Goal: Task Accomplishment & Management: Manage account settings

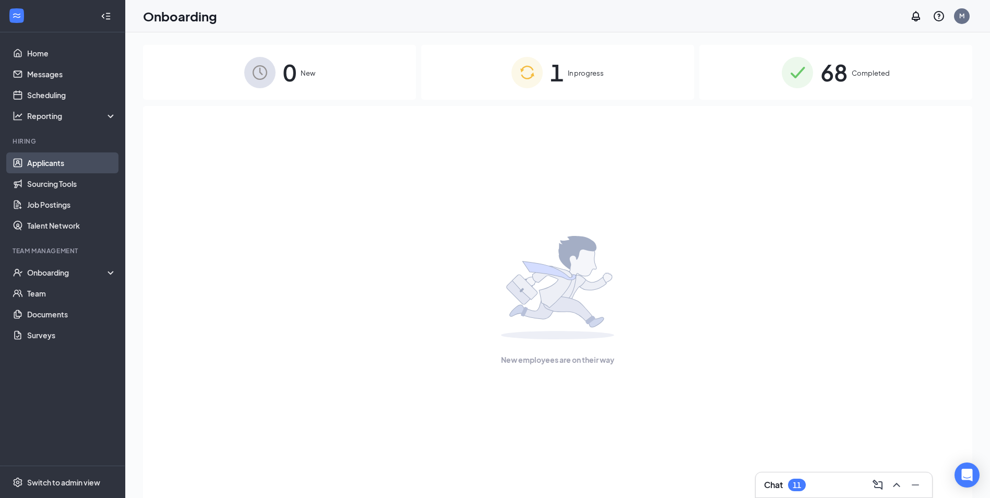
click at [64, 169] on link "Applicants" at bounding box center [71, 162] width 89 height 21
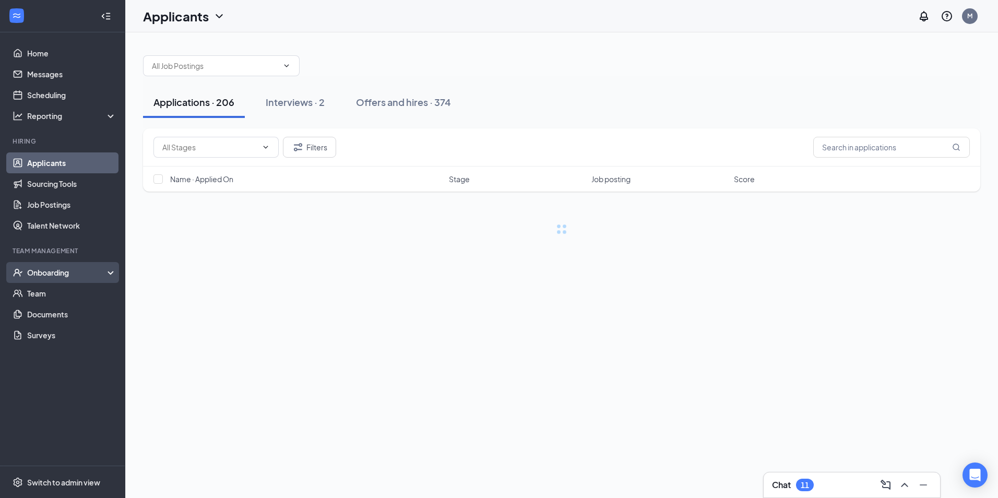
click at [46, 273] on div "Onboarding" at bounding box center [67, 272] width 80 height 10
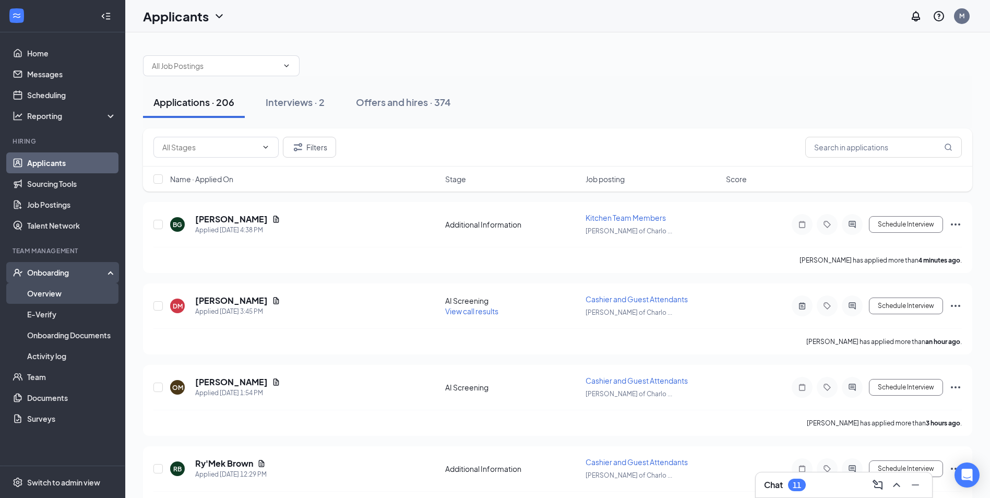
drag, startPoint x: 61, startPoint y: 301, endPoint x: 79, endPoint y: 291, distance: 20.3
click at [61, 301] on link "Overview" at bounding box center [71, 293] width 89 height 21
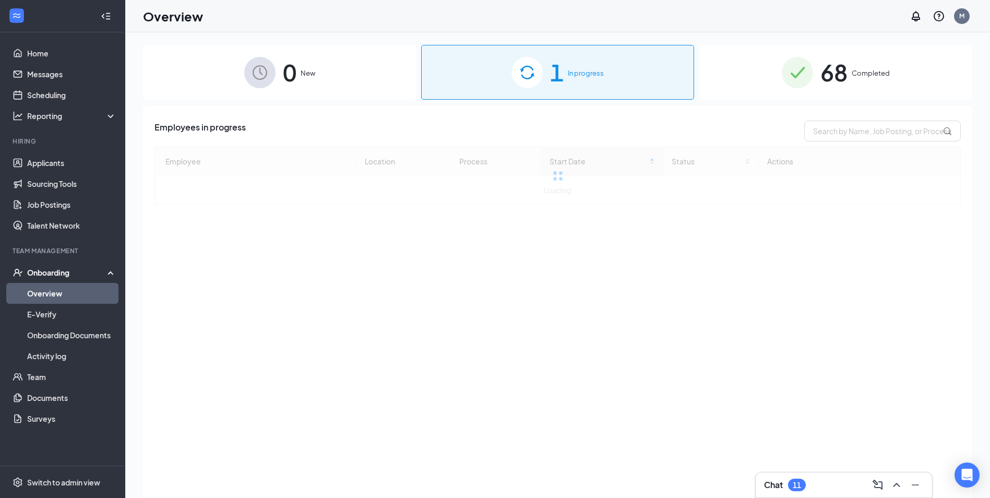
click at [602, 73] on span "In progress" at bounding box center [586, 73] width 36 height 10
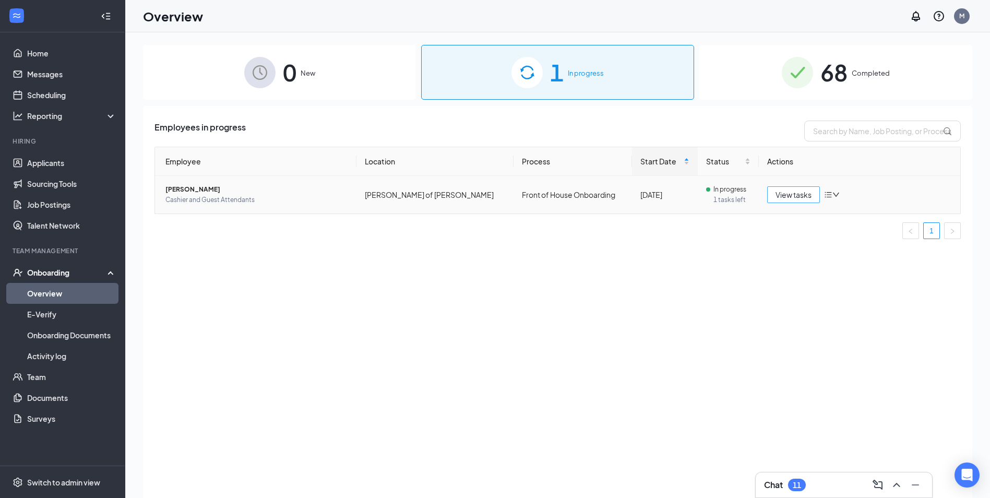
click at [794, 195] on span "View tasks" at bounding box center [793, 194] width 36 height 11
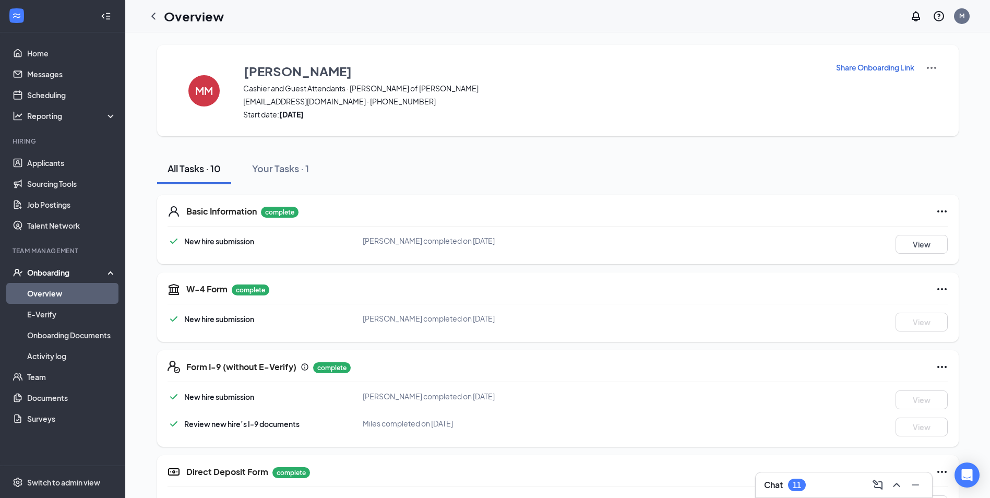
click at [867, 64] on p "Share Onboarding Link" at bounding box center [875, 67] width 78 height 10
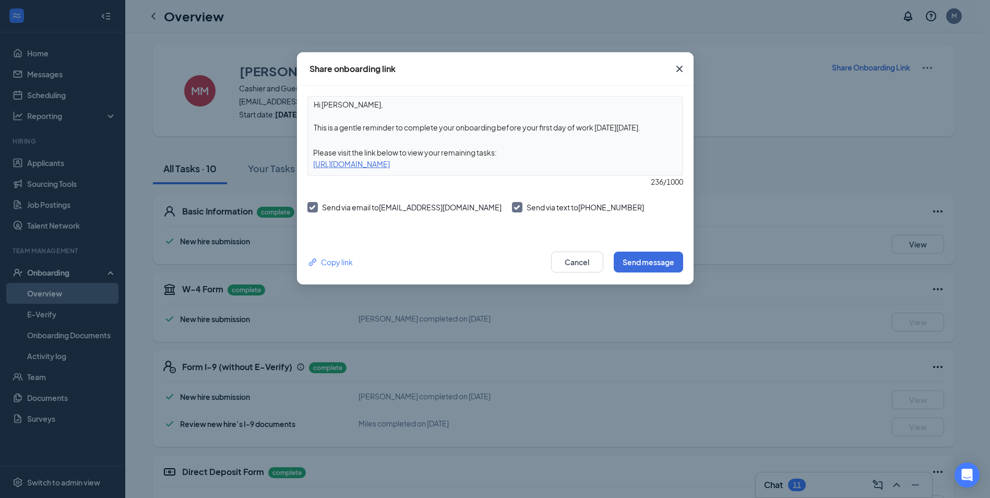
click at [517, 165] on div "[URL][DOMAIN_NAME]" at bounding box center [495, 163] width 375 height 11
click at [471, 168] on div "[URL][DOMAIN_NAME]" at bounding box center [495, 163] width 375 height 11
drag, startPoint x: 574, startPoint y: 164, endPoint x: 306, endPoint y: 166, distance: 267.7
click at [306, 166] on div "Hi [PERSON_NAME], This is a gentle reminder to complete your onboarding before …" at bounding box center [495, 163] width 397 height 154
copy div "[URL][DOMAIN_NAME]"
